Goal: Check status: Check status

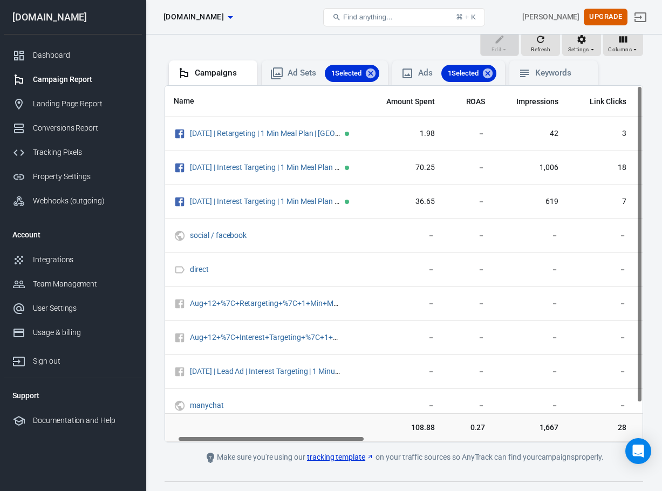
scroll to position [0, 15]
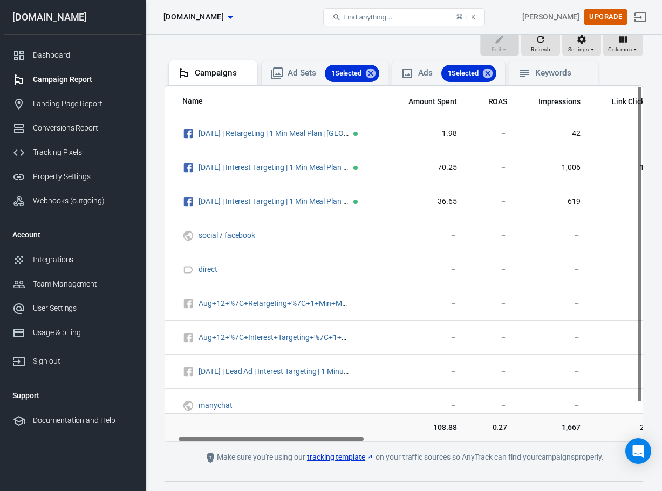
drag, startPoint x: 311, startPoint y: 441, endPoint x: 315, endPoint y: 478, distance: 38.0
click at [317, 480] on div "Verify Ads Integration on Pixel Settings to display your campaigns AnyTrack rel…" at bounding box center [404, 219] width 517 height 584
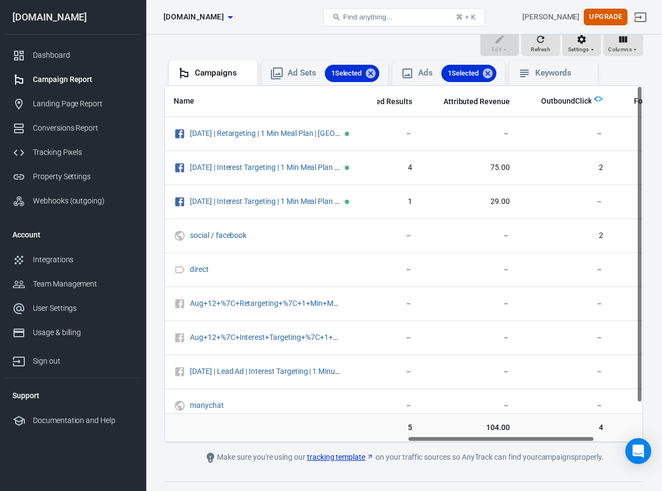
scroll to position [0, 617]
drag, startPoint x: 343, startPoint y: 438, endPoint x: 580, endPoint y: 432, distance: 236.5
click at [580, 432] on div "Name Amount Spent ROAS Impressions Link Clicks Sessions Lead Purchase Revenue A…" at bounding box center [404, 263] width 479 height 357
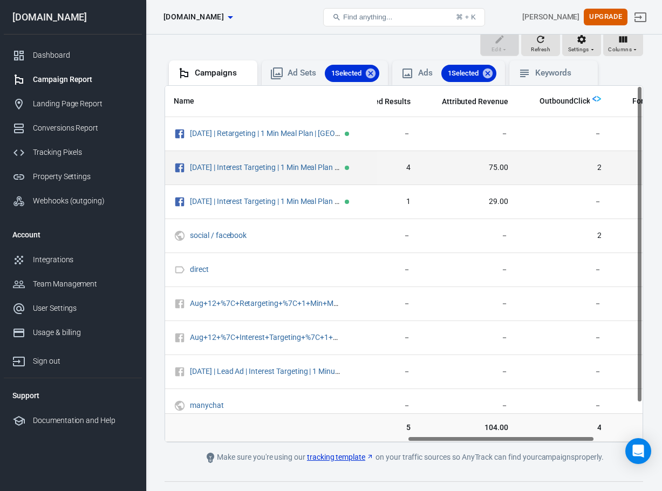
click at [504, 169] on td "75.00" at bounding box center [468, 168] width 98 height 34
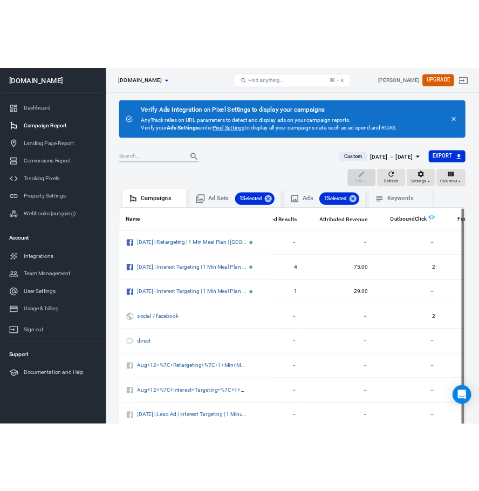
scroll to position [0, 0]
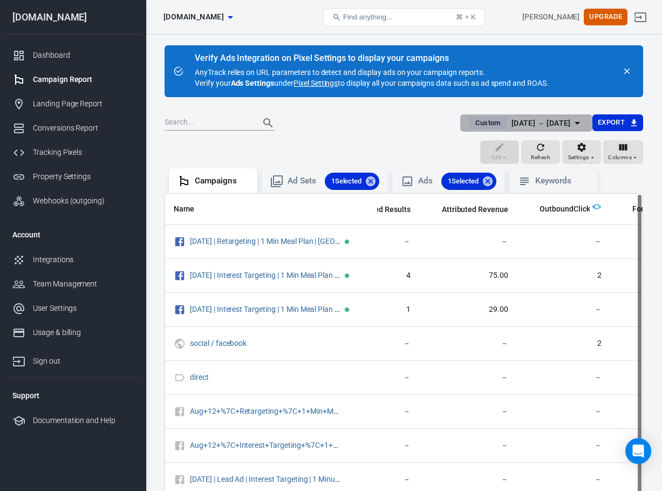
click at [564, 125] on div "[DATE] － [DATE]" at bounding box center [541, 123] width 59 height 13
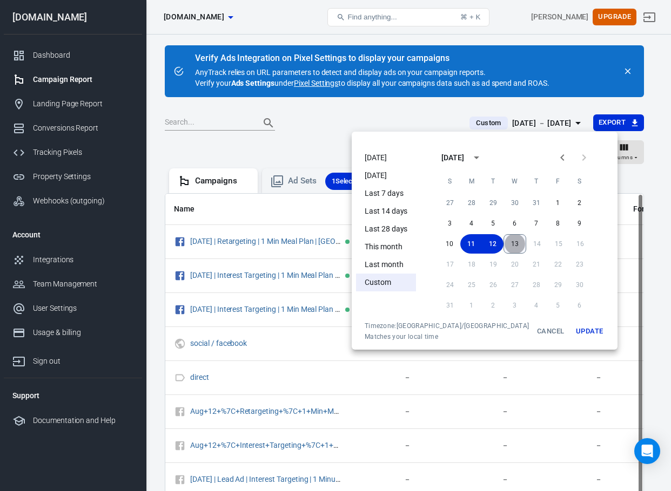
click at [503, 244] on button "13" at bounding box center [514, 243] width 23 height 19
click at [504, 244] on button "13" at bounding box center [515, 243] width 22 height 19
click at [572, 330] on button "Update" at bounding box center [589, 331] width 35 height 19
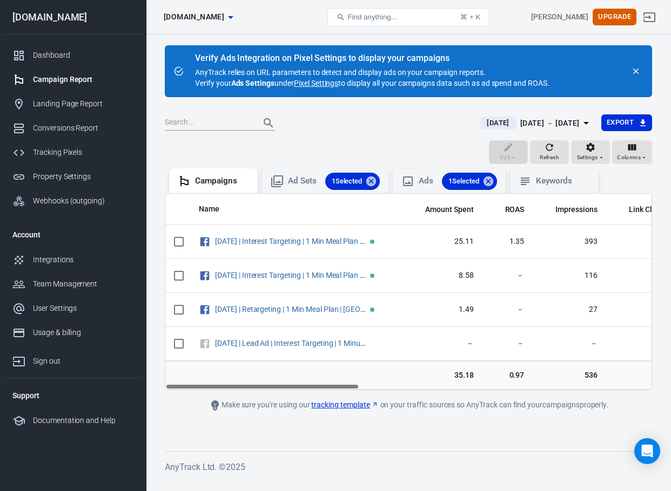
click at [392, 6] on div "Find anything... ⌘ + K" at bounding box center [408, 17] width 163 height 26
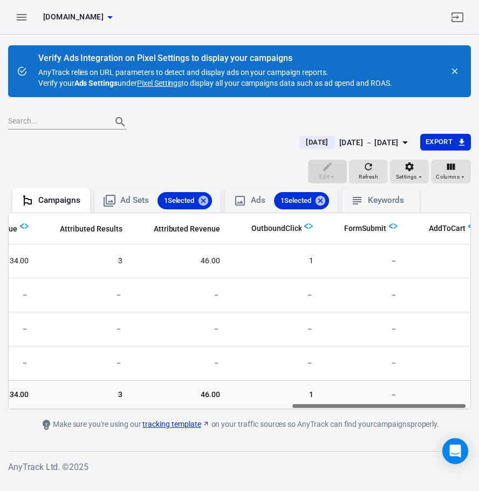
scroll to position [0, 755]
drag, startPoint x: 128, startPoint y: 405, endPoint x: 427, endPoint y: 425, distance: 299.2
click at [427, 425] on main "Verify Ads Integration on Pixel Settings to display your campaigns AnyTrack rel…" at bounding box center [239, 239] width 463 height 389
click at [299, 225] on img "scrollable content" at bounding box center [303, 226] width 9 height 9
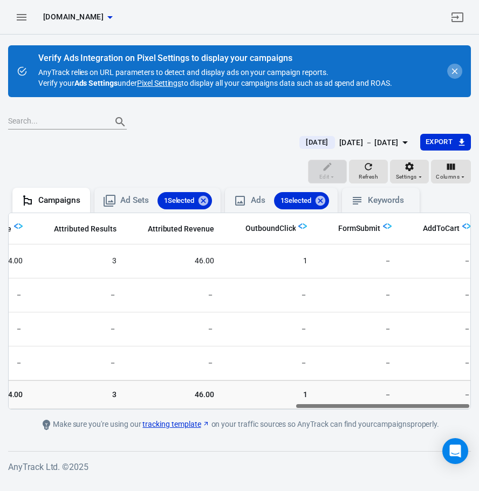
click at [454, 73] on icon "close" at bounding box center [455, 71] width 10 height 10
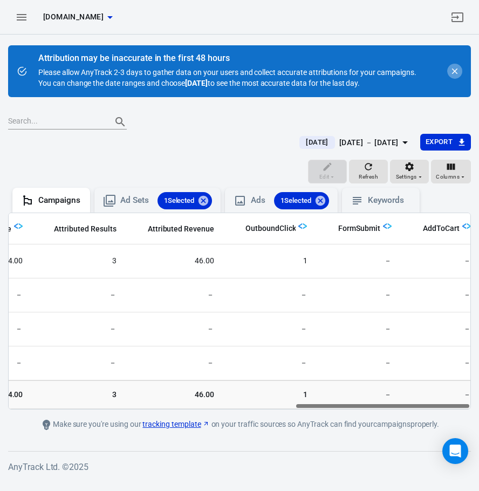
click at [455, 72] on icon "close" at bounding box center [455, 71] width 10 height 10
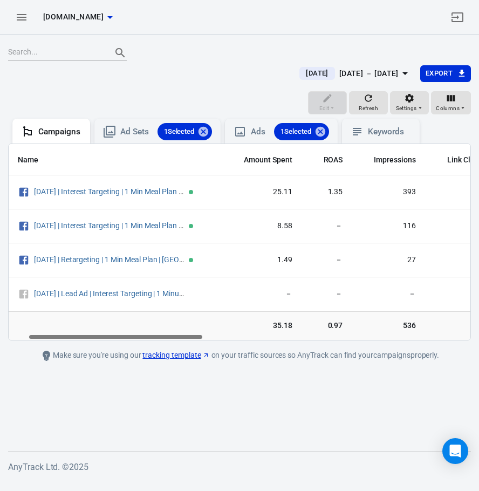
scroll to position [0, 0]
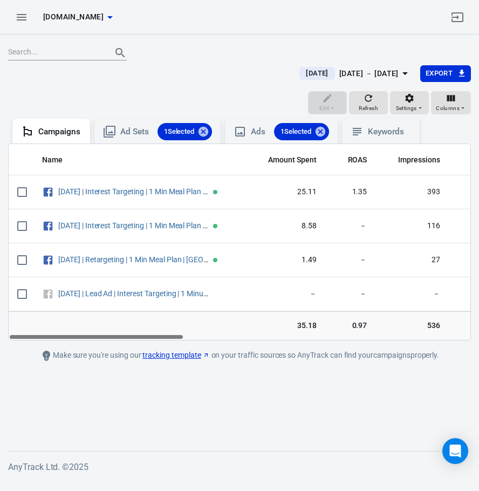
drag, startPoint x: 329, startPoint y: 337, endPoint x: 29, endPoint y: 362, distance: 301.2
click at [29, 362] on main "[DATE] [DATE] － [DATE] Export Edit Refresh Settings Columns Campaigns Ad Sets 1…" at bounding box center [239, 239] width 463 height 389
